Goal: Contribute content: Contribute content

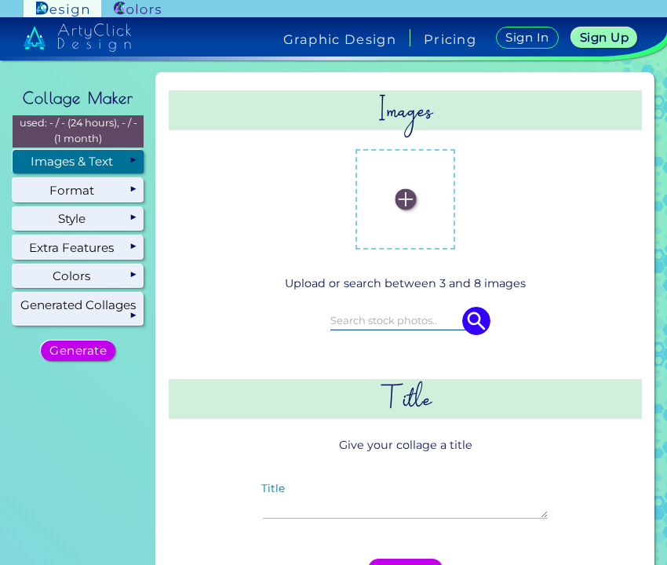
click at [136, 161] on div "Images & Text" at bounding box center [78, 162] width 131 height 24
click at [404, 207] on img at bounding box center [405, 199] width 21 height 21
click at [0, 0] on input "file" at bounding box center [0, 0] width 0 height 0
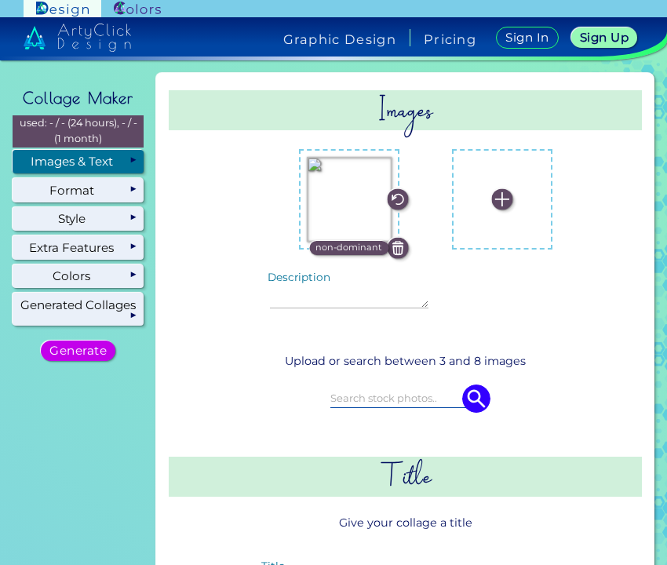
click at [393, 249] on img at bounding box center [397, 247] width 21 height 21
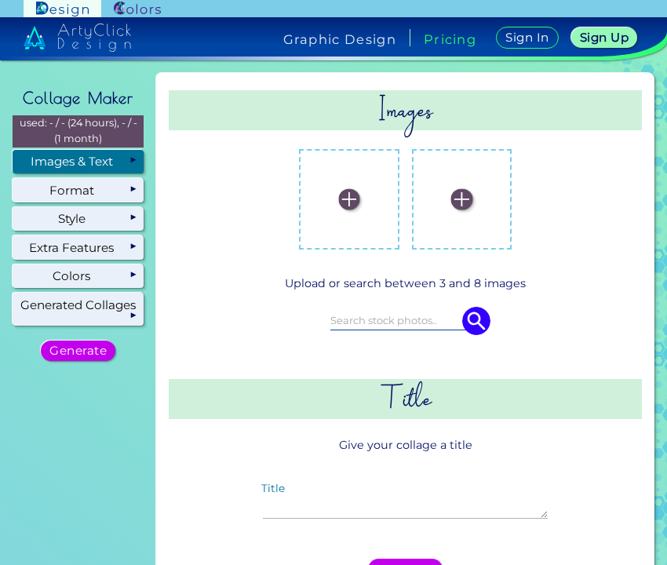
click at [351, 204] on img at bounding box center [348, 199] width 21 height 21
click at [0, 0] on input "file" at bounding box center [0, 0] width 0 height 0
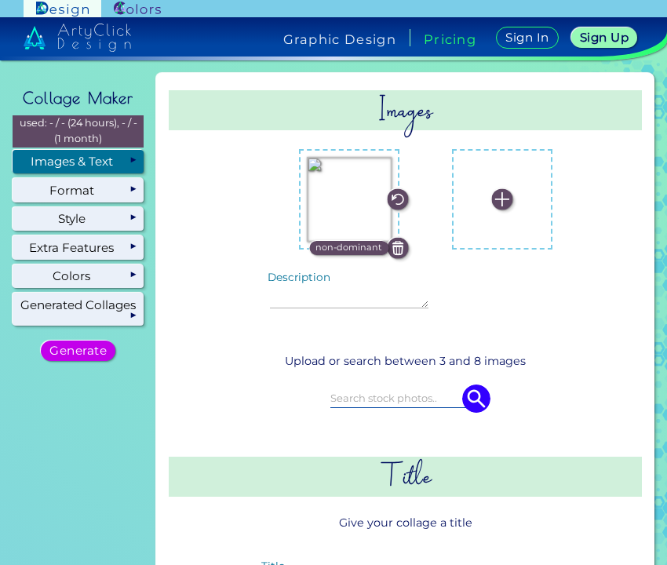
click at [494, 198] on img at bounding box center [502, 199] width 21 height 21
click at [0, 0] on input "file" at bounding box center [0, 0] width 0 height 0
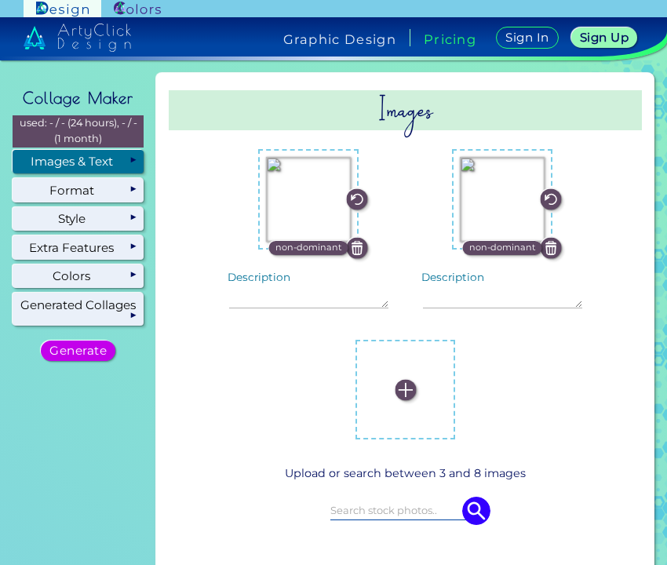
click at [394, 378] on label at bounding box center [405, 389] width 85 height 85
click at [0, 0] on input "file" at bounding box center [0, 0] width 0 height 0
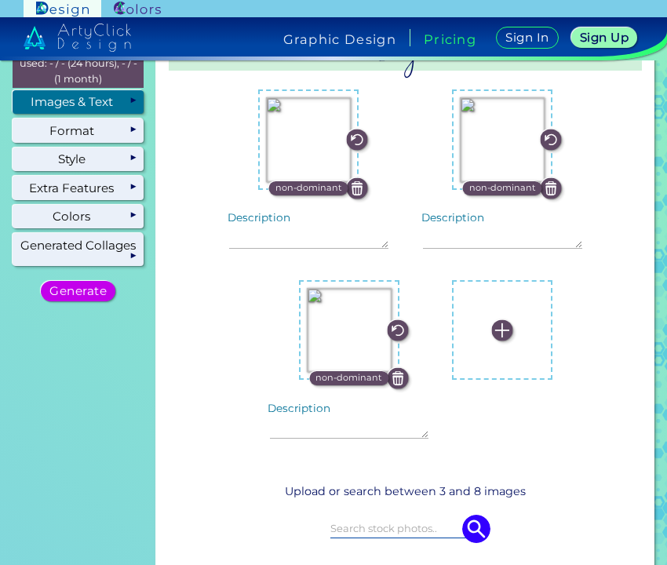
scroll to position [88, 0]
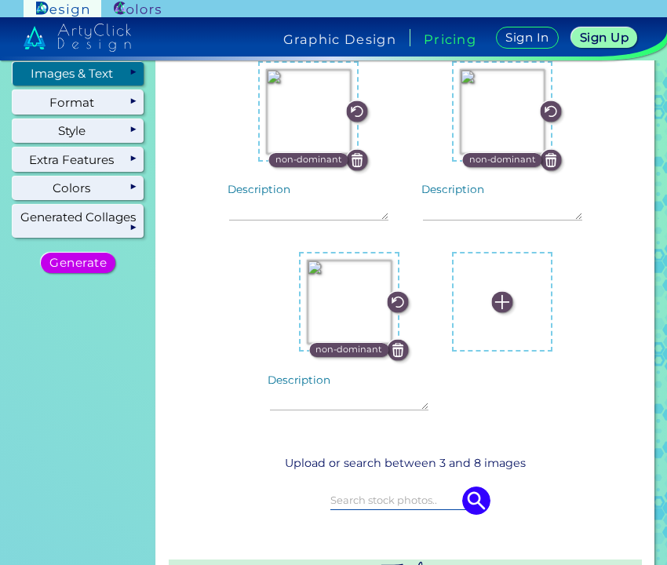
click at [496, 288] on label at bounding box center [502, 302] width 85 height 85
click at [0, 0] on input "file" at bounding box center [0, 0] width 0 height 0
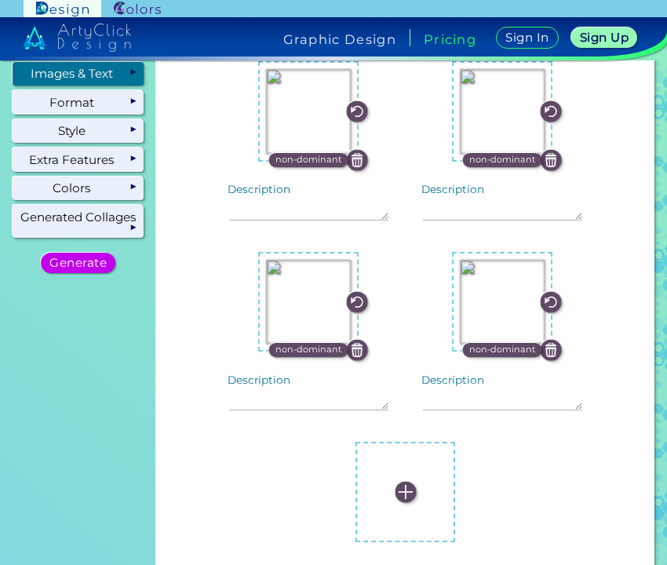
click at [406, 472] on label at bounding box center [405, 491] width 85 height 85
click at [0, 0] on input "file" at bounding box center [0, 0] width 0 height 0
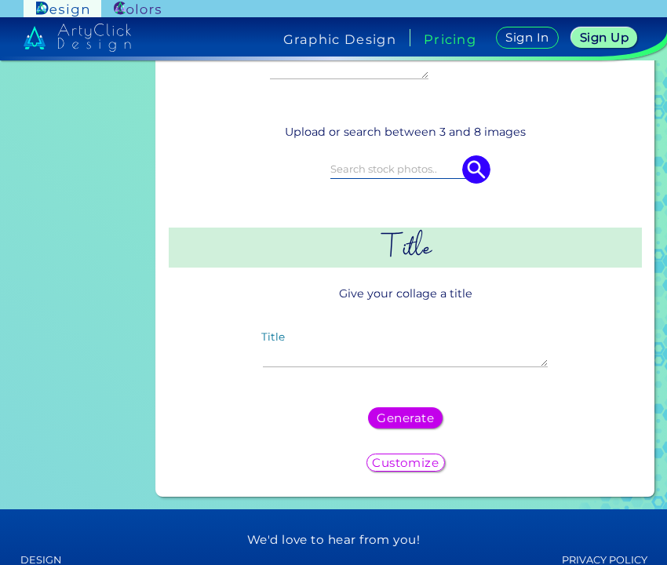
scroll to position [620, 0]
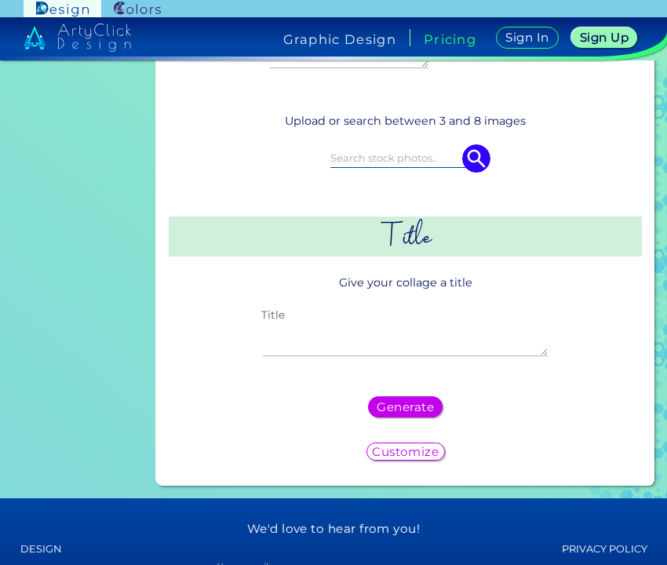
click at [508, 334] on textarea "Title" at bounding box center [405, 339] width 285 height 34
type textarea "ith farmers market <3"
click at [414, 402] on h5 "Generate" at bounding box center [406, 407] width 52 height 11
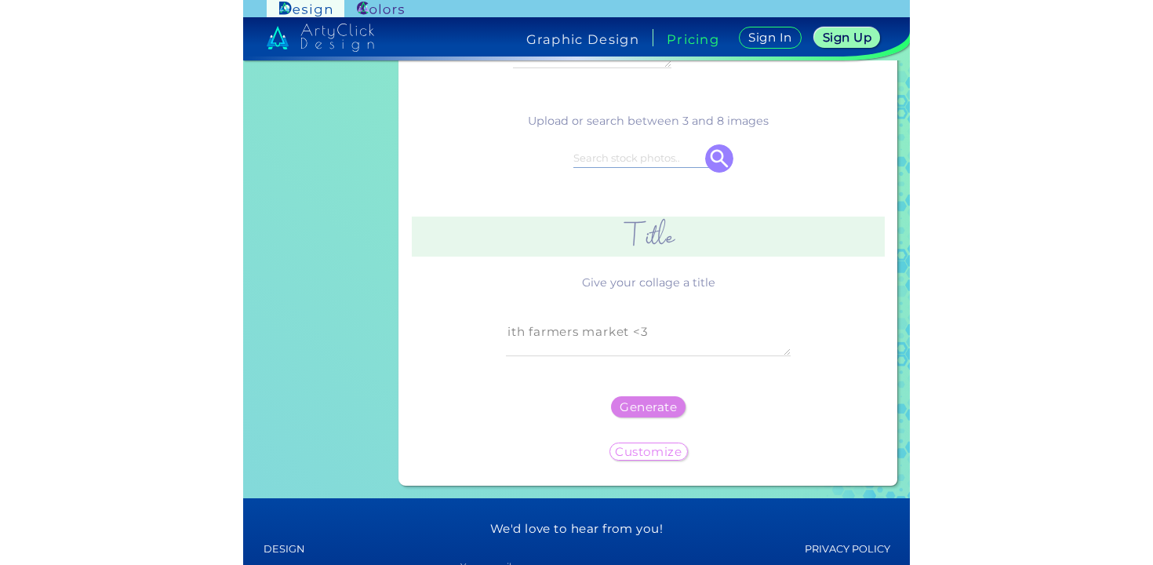
scroll to position [0, 0]
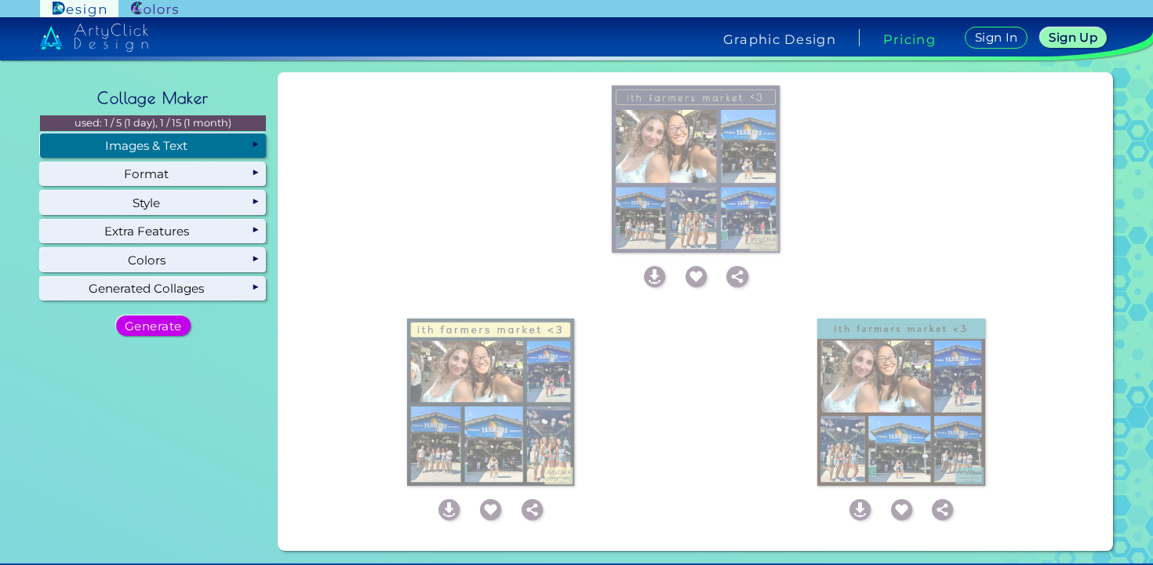
click at [209, 145] on div "Images & Text" at bounding box center [153, 145] width 226 height 24
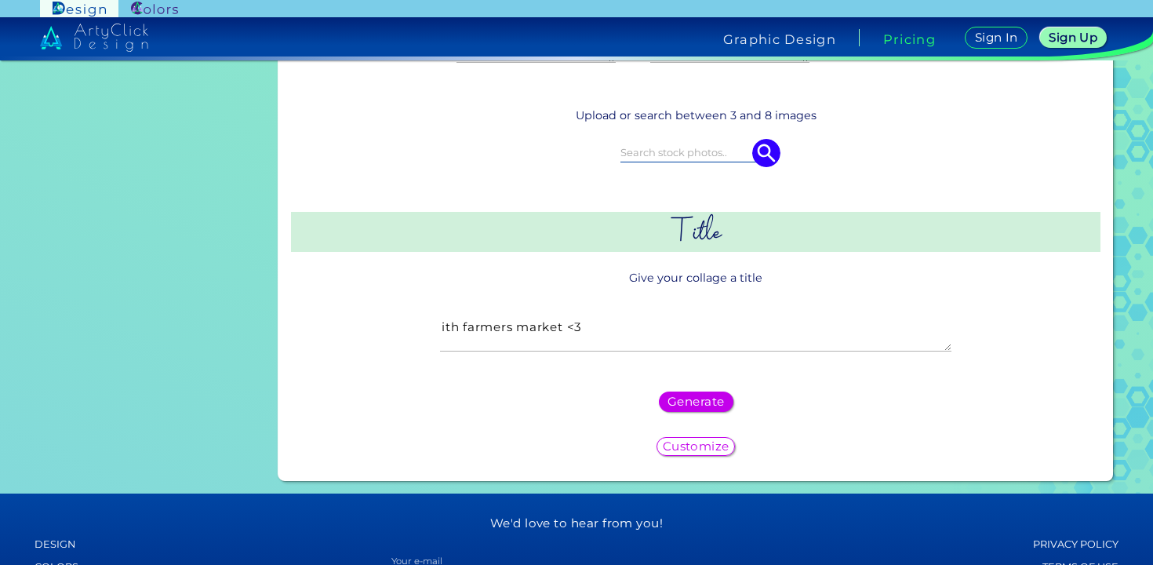
scroll to position [464, 0]
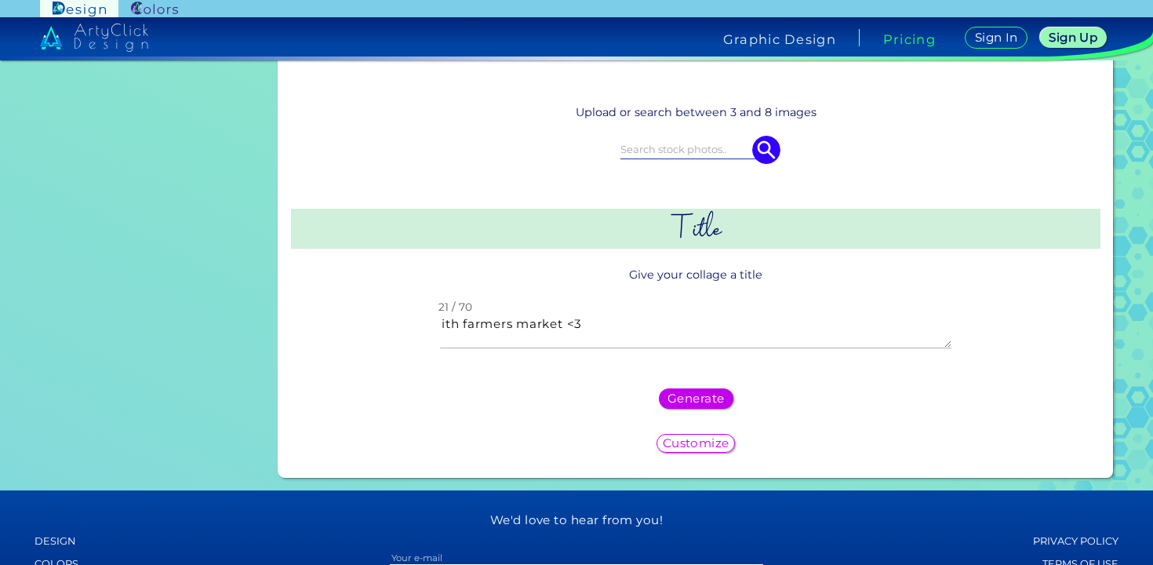
drag, startPoint x: 587, startPoint y: 328, endPoint x: 406, endPoint y: 314, distance: 182.5
click at [406, 314] on div "ith farmers market <3 21 / 70" at bounding box center [696, 333] width 728 height 74
click at [402, 373] on div "Images non-dominant Description non-dominant any" at bounding box center [696, 43] width 822 height 857
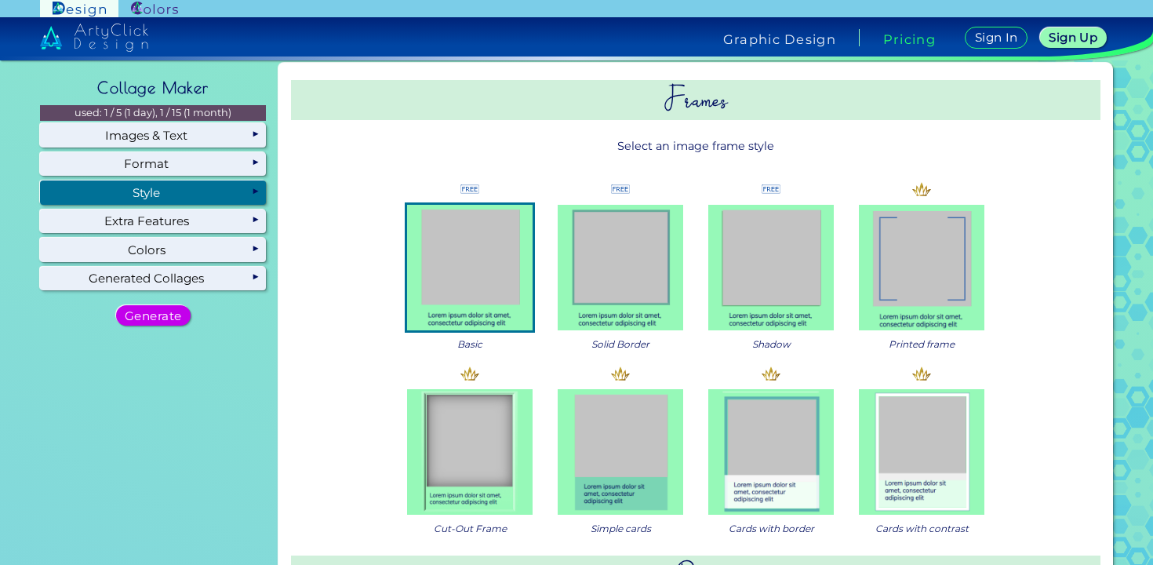
scroll to position [0, 0]
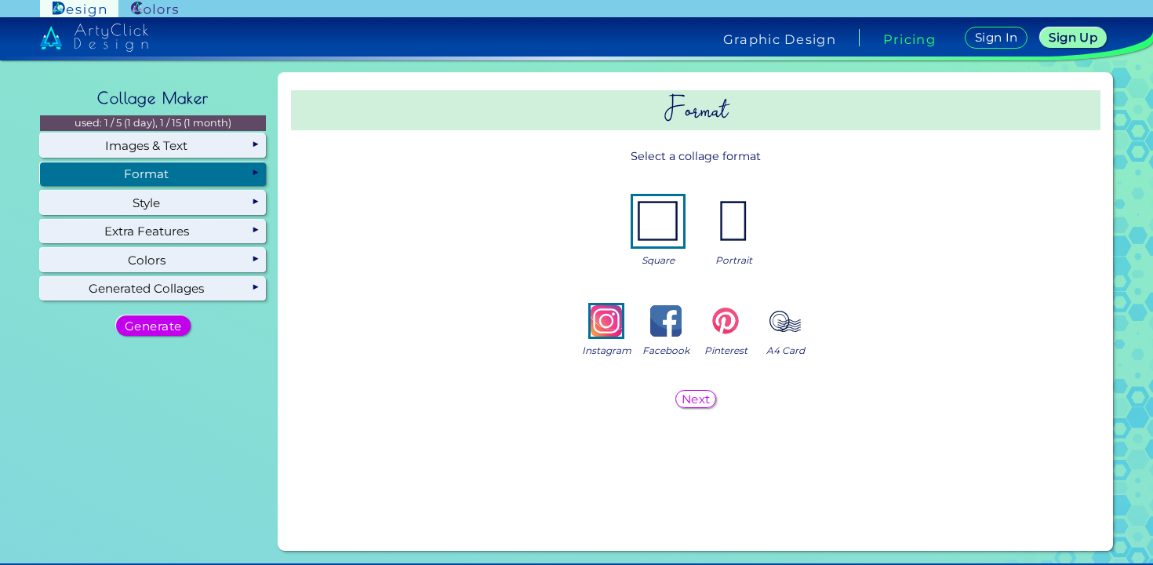
click at [666, 216] on img at bounding box center [733, 221] width 50 height 50
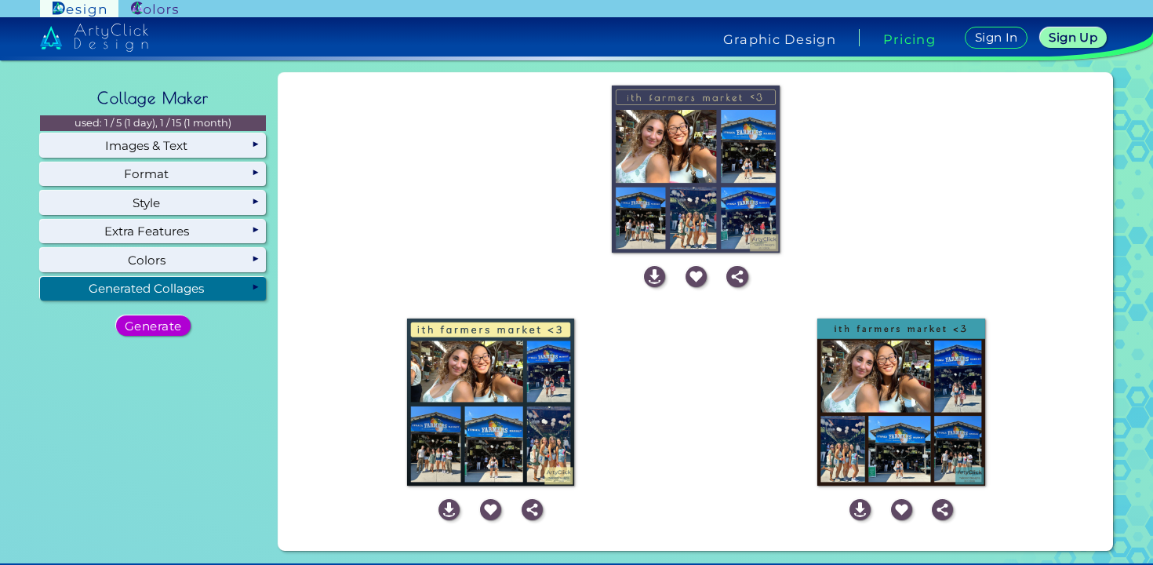
click at [169, 334] on div "Generate" at bounding box center [152, 325] width 67 height 19
